Goal: Task Accomplishment & Management: Manage account settings

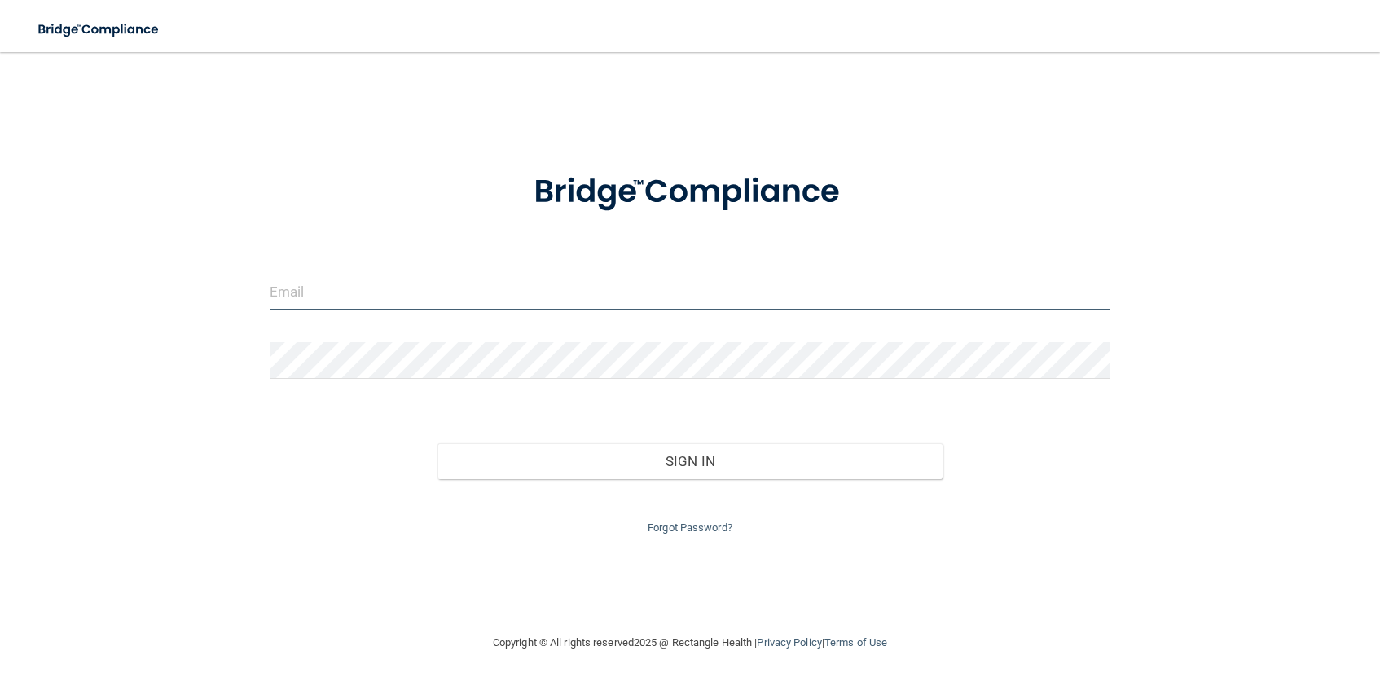
click at [329, 296] on input "email" at bounding box center [690, 292] width 841 height 37
drag, startPoint x: 425, startPoint y: 289, endPoint x: 424, endPoint y: 304, distance: 14.7
click at [424, 289] on input "email" at bounding box center [690, 292] width 841 height 37
type input "[EMAIL_ADDRESS][DOMAIN_NAME]"
click at [437, 443] on button "Sign In" at bounding box center [689, 461] width 505 height 36
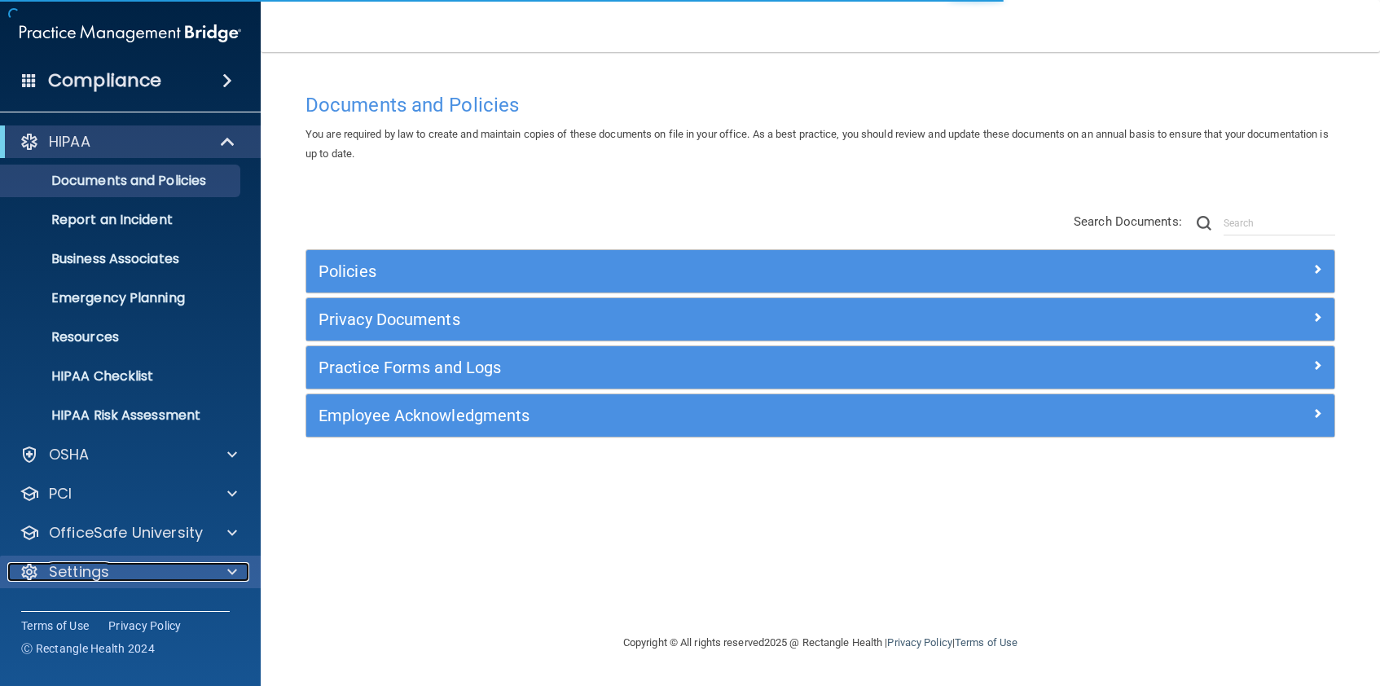
click at [240, 564] on div at bounding box center [229, 572] width 41 height 20
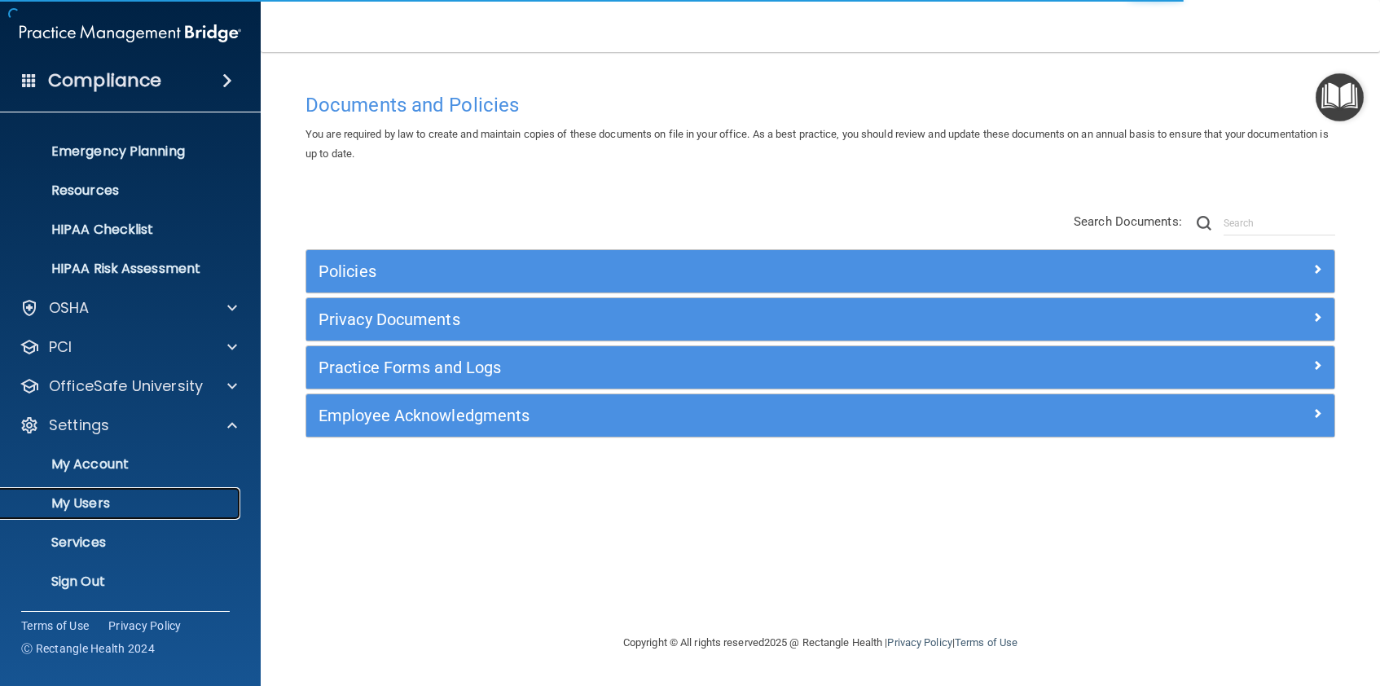
click at [116, 502] on p "My Users" at bounding box center [122, 503] width 222 height 16
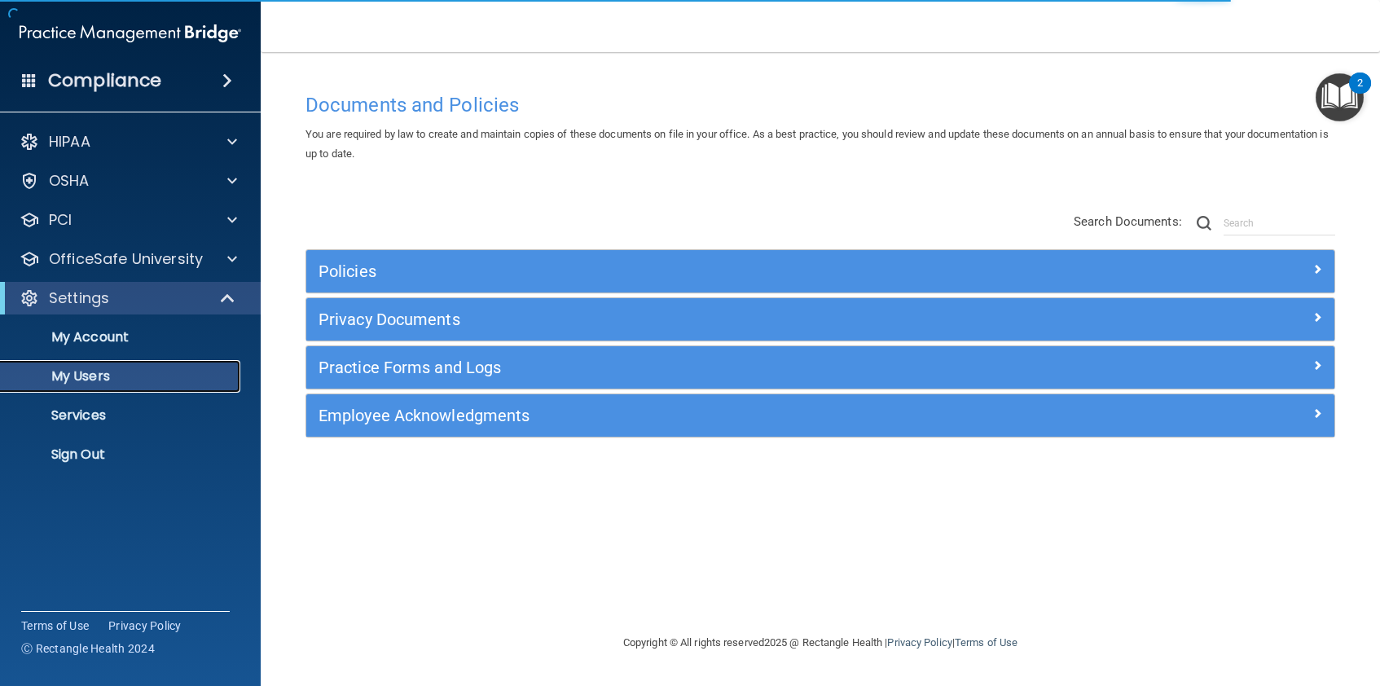
select select "20"
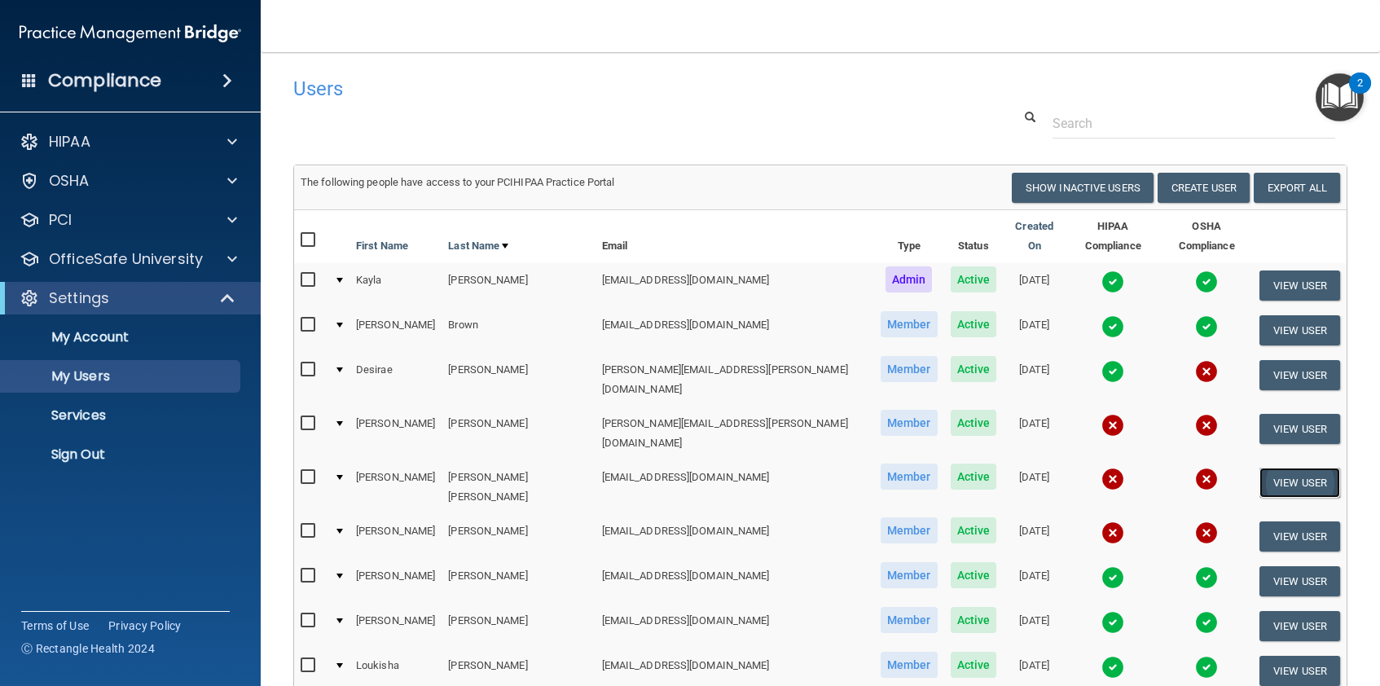
click at [1289, 467] on button "View User" at bounding box center [1299, 482] width 81 height 30
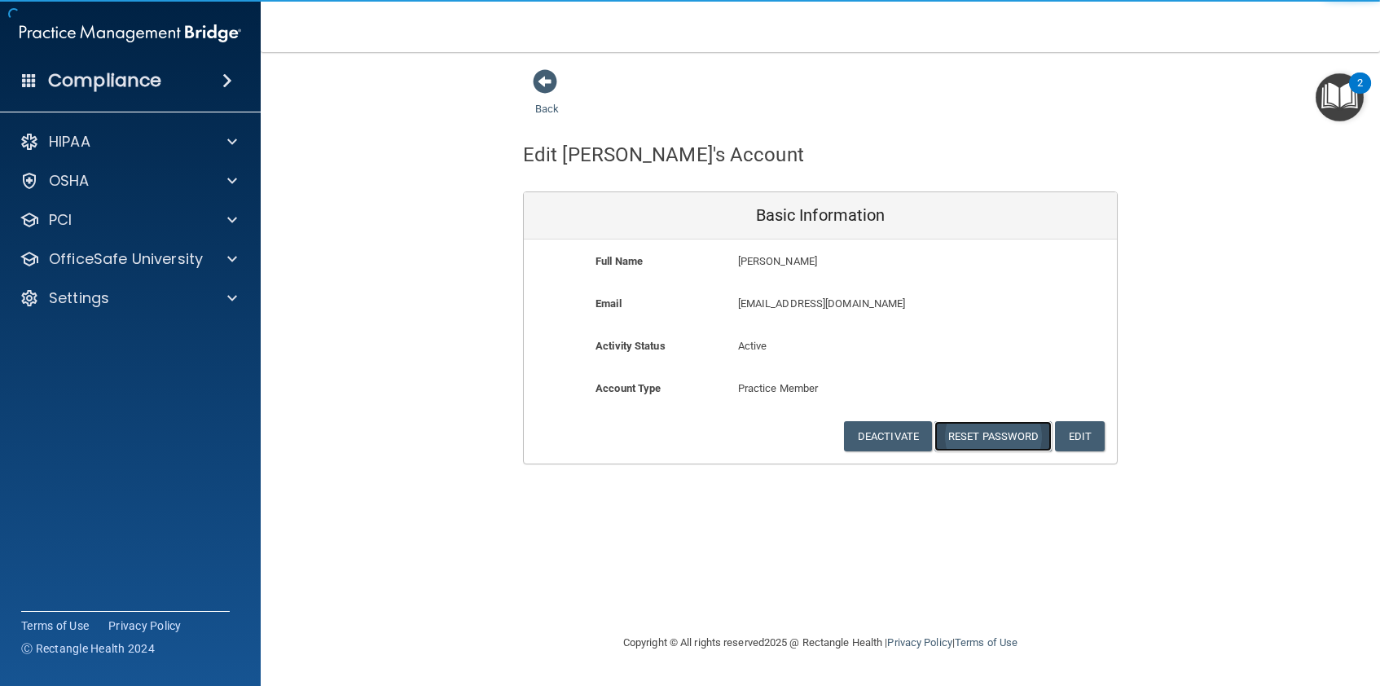
click at [989, 433] on button "Reset Password" at bounding box center [992, 436] width 117 height 30
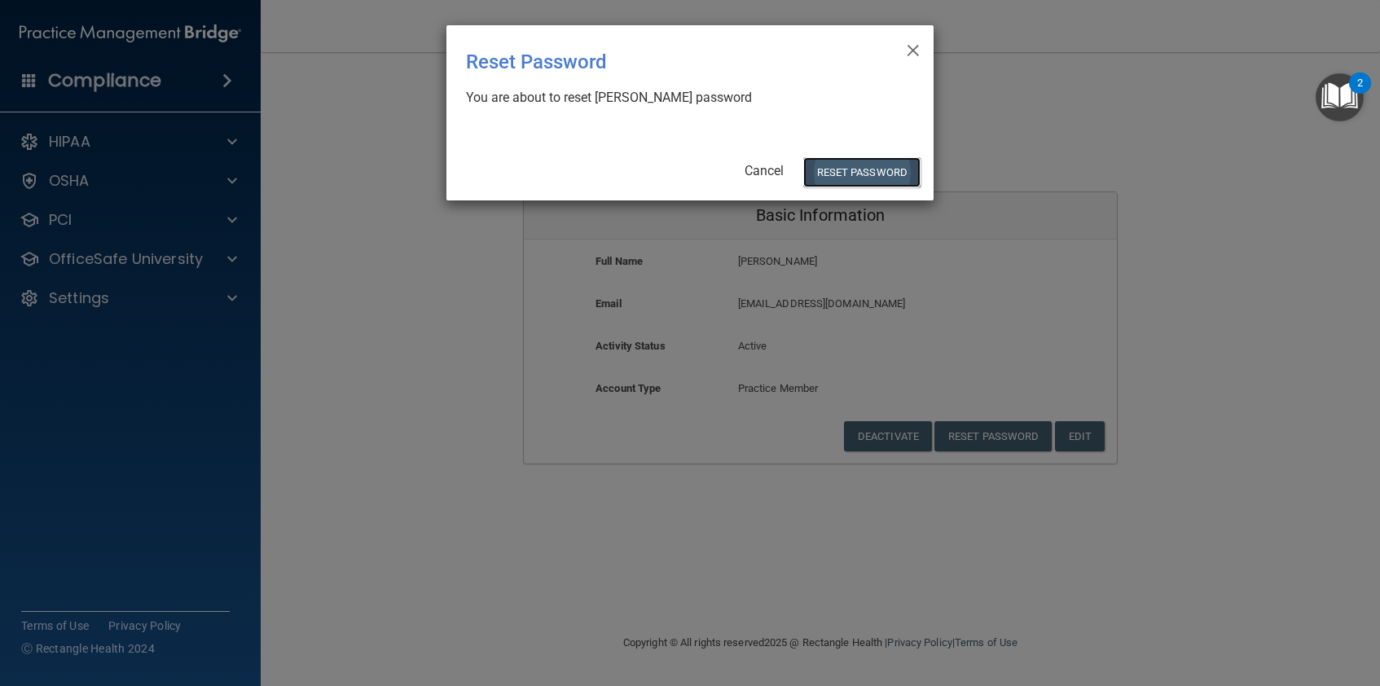
click at [847, 173] on button "Reset Password" at bounding box center [861, 172] width 117 height 30
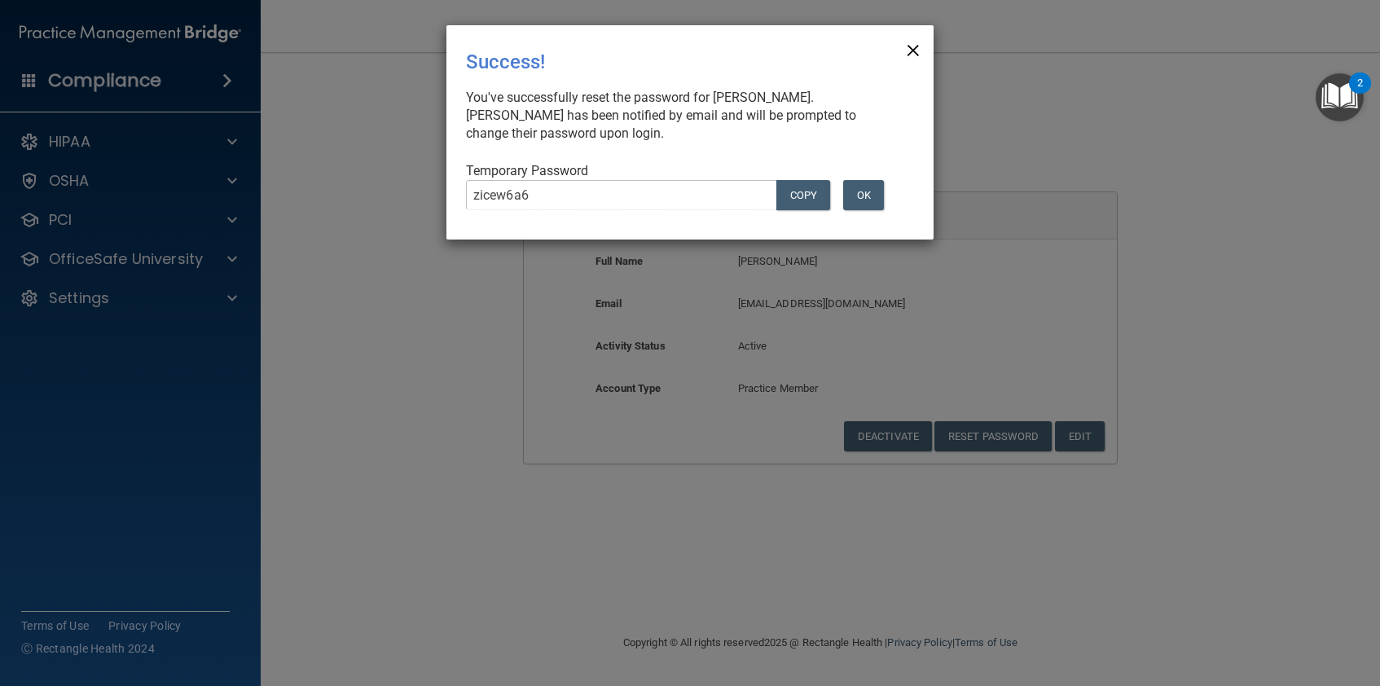
click at [909, 51] on span "×" at bounding box center [913, 48] width 15 height 33
